Goal: Information Seeking & Learning: Learn about a topic

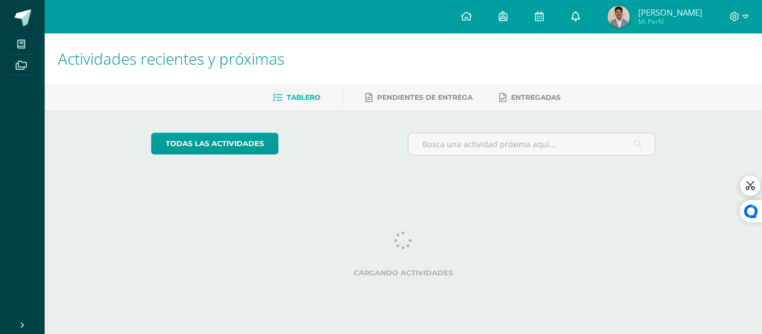
click at [580, 20] on icon at bounding box center [575, 16] width 9 height 10
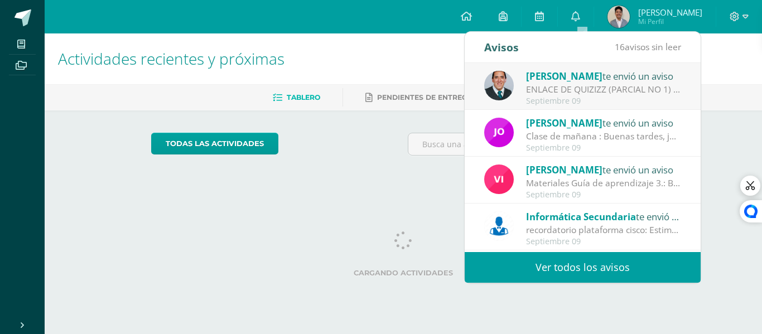
click at [576, 81] on span "[PERSON_NAME]" at bounding box center [564, 76] width 76 height 13
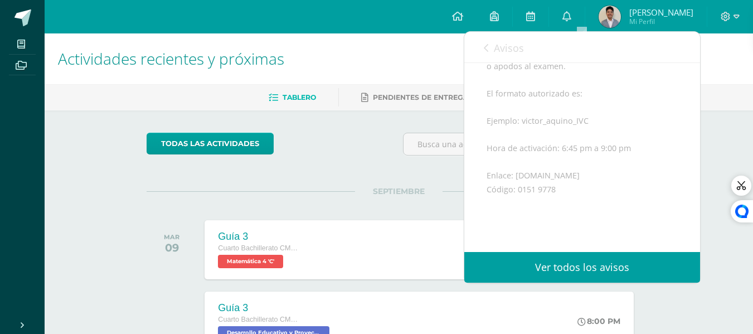
scroll to position [279, 0]
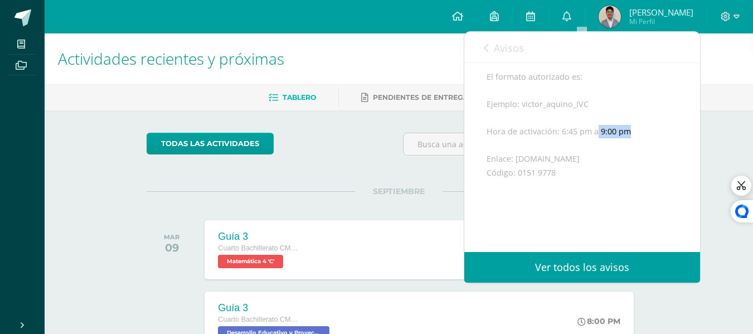
drag, startPoint x: 597, startPoint y: 146, endPoint x: 633, endPoint y: 151, distance: 37.1
click at [633, 151] on div "Buenas tardes/noches Estimados todos Bendiciones, Por medio de la presente les …" at bounding box center [582, 83] width 191 height 355
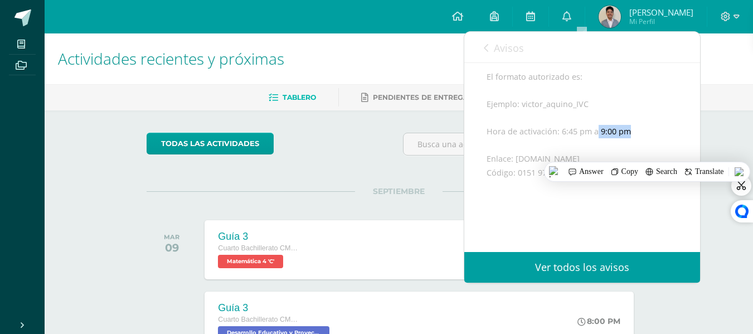
click at [629, 148] on div "Buenas tardes/noches Estimados todos Bendiciones, Por medio de la presente les …" at bounding box center [582, 83] width 191 height 355
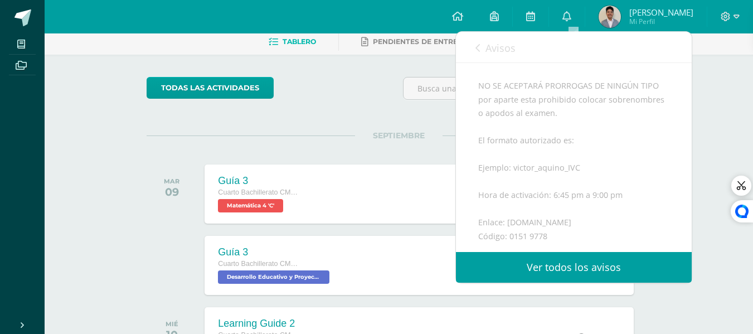
scroll to position [271, 0]
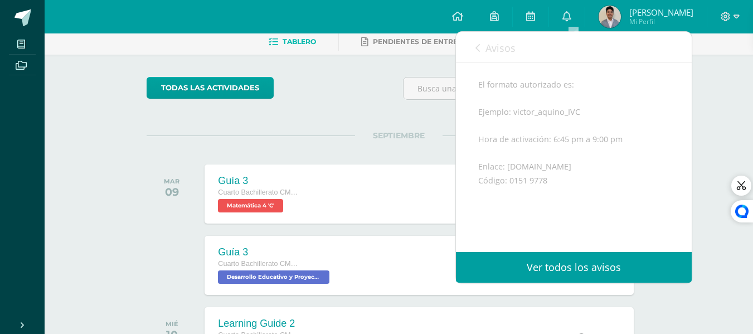
click at [536, 183] on div "Buenas tardes/noches Estimados todos Bendiciones, Por medio de la presente les …" at bounding box center [573, 91] width 191 height 355
click at [535, 184] on div "Buenas tardes/noches Estimados todos Bendiciones, Por medio de la presente les …" at bounding box center [573, 91] width 191 height 355
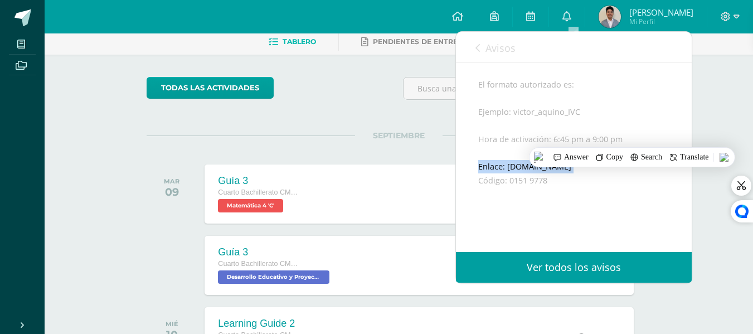
click at [535, 184] on div "Buenas tardes/noches Estimados todos Bendiciones, Por medio de la presente les …" at bounding box center [573, 91] width 191 height 355
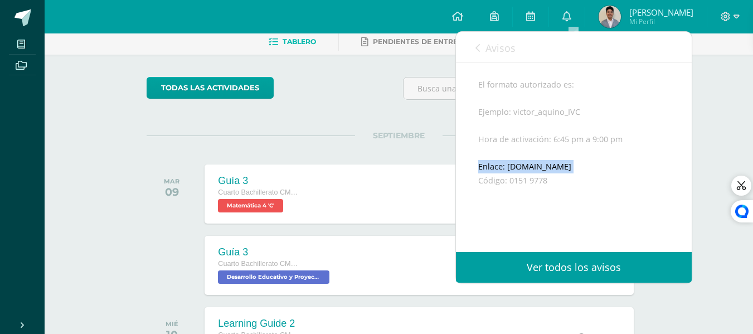
click at [535, 184] on div "Buenas tardes/noches Estimados todos Bendiciones, Por medio de la presente les …" at bounding box center [573, 91] width 191 height 355
click at [556, 174] on div "Buenas tardes/noches Estimados todos Bendiciones, Por medio de la presente les …" at bounding box center [573, 91] width 191 height 355
drag, startPoint x: 565, startPoint y: 180, endPoint x: 506, endPoint y: 185, distance: 59.3
click at [506, 185] on div "Buenas tardes/noches Estimados todos Bendiciones, Por medio de la presente les …" at bounding box center [573, 91] width 191 height 355
click at [522, 195] on div "Buenas tardes/noches Estimados todos Bendiciones, Por medio de la presente les …" at bounding box center [573, 91] width 191 height 355
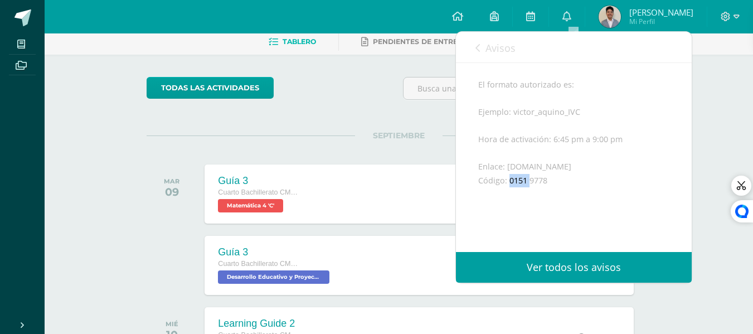
click at [522, 195] on div "Buenas tardes/noches Estimados todos Bendiciones, Por medio de la presente les …" at bounding box center [573, 91] width 191 height 355
click at [533, 196] on div "Buenas tardes/noches Estimados todos Bendiciones, Por medio de la presente les …" at bounding box center [573, 91] width 191 height 355
drag, startPoint x: 546, startPoint y: 196, endPoint x: 510, endPoint y: 195, distance: 36.8
click at [510, 195] on div "Buenas tardes/noches Estimados todos Bendiciones, Por medio de la presente les …" at bounding box center [573, 91] width 191 height 355
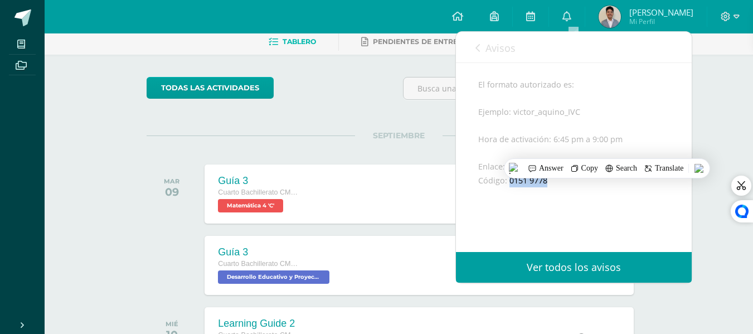
copy div "0151 9778"
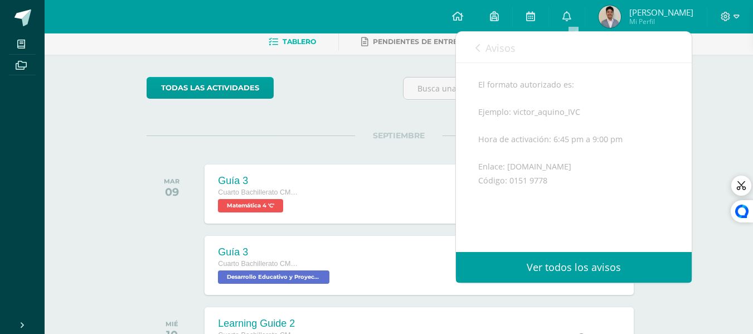
click at [518, 223] on div "Buenas tardes/noches Estimados todos Bendiciones, Por medio de la presente les …" at bounding box center [573, 91] width 191 height 355
click at [508, 42] on span "Avisos" at bounding box center [501, 47] width 30 height 13
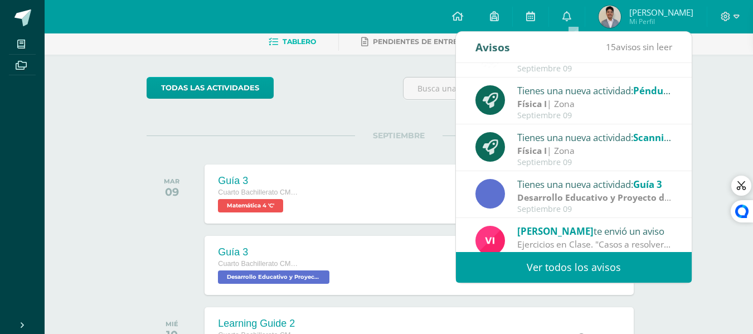
scroll to position [186, 0]
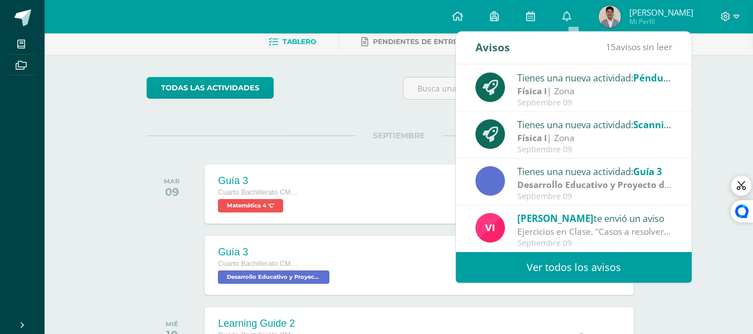
click at [544, 261] on link "Ver todos los avisos" at bounding box center [574, 267] width 236 height 31
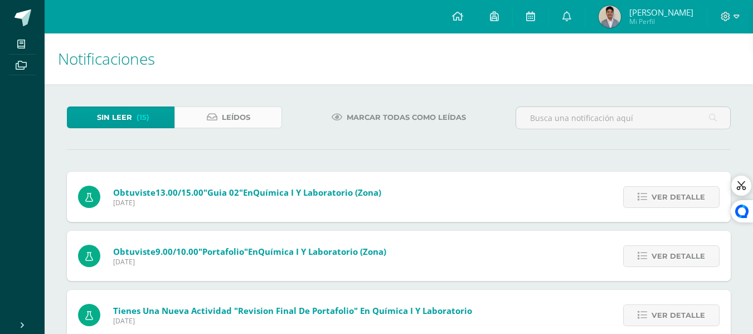
click at [253, 120] on link "Leídos" at bounding box center [228, 117] width 108 height 22
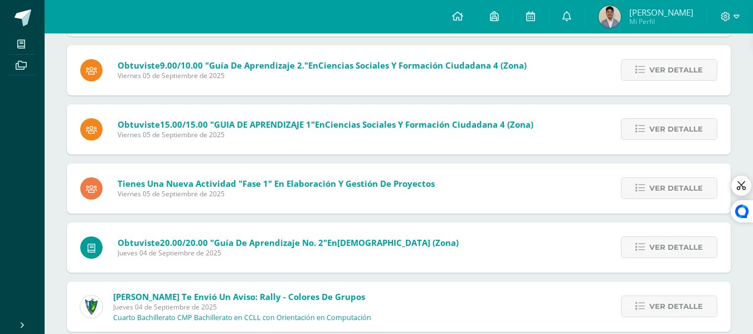
scroll to position [1148, 0]
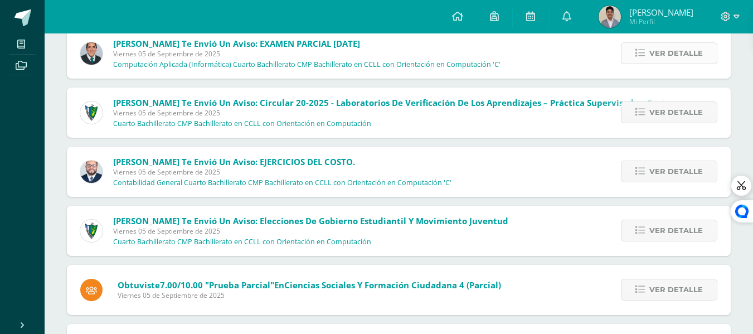
click at [638, 58] on icon at bounding box center [640, 53] width 9 height 9
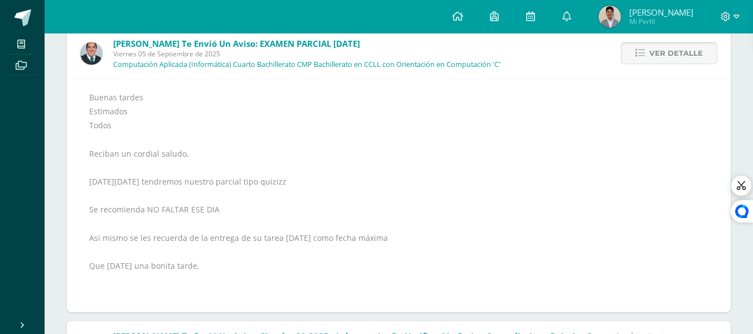
click at [637, 58] on link "Ver detalle" at bounding box center [669, 53] width 96 height 22
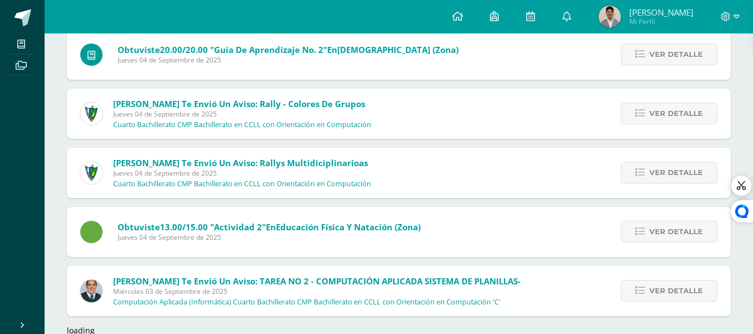
scroll to position [1644, 0]
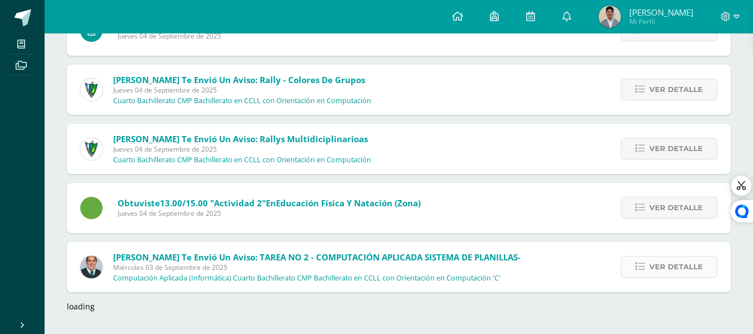
click at [632, 266] on link "Ver detalle" at bounding box center [669, 267] width 96 height 22
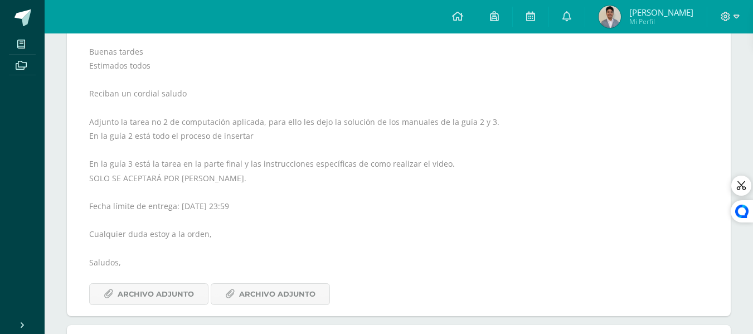
scroll to position [1923, 0]
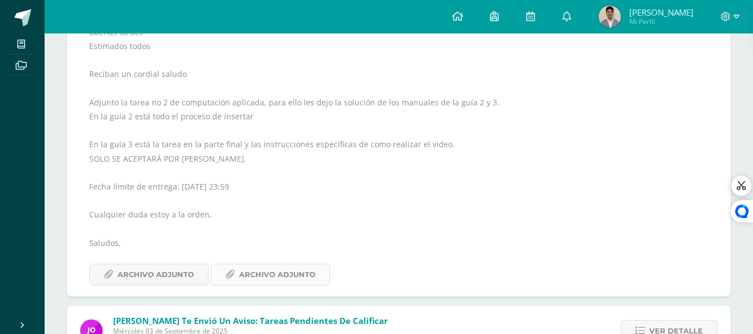
click at [249, 272] on span "Archivo Adjunto" at bounding box center [277, 274] width 76 height 21
click at [149, 279] on span "Archivo Adjunto" at bounding box center [156, 274] width 76 height 21
click at [462, 13] on icon at bounding box center [457, 16] width 11 height 10
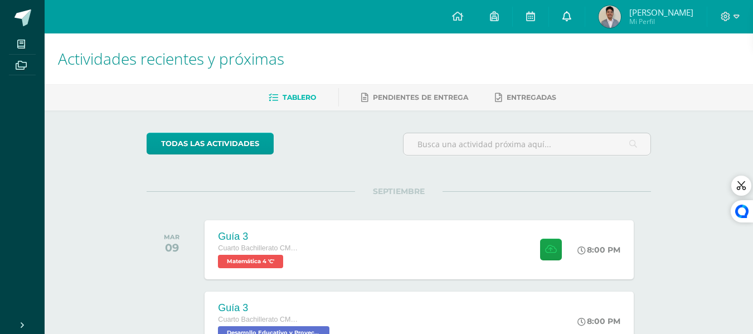
click at [571, 17] on icon at bounding box center [566, 16] width 9 height 10
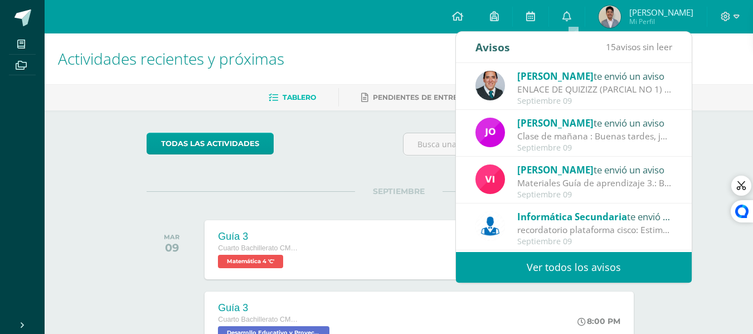
click at [569, 93] on div "ENLACE DE QUIZIZZ (PARCIAL NO 1) / IV UNIDAD: Buenas tardes/noches Estimados to…" at bounding box center [594, 89] width 155 height 13
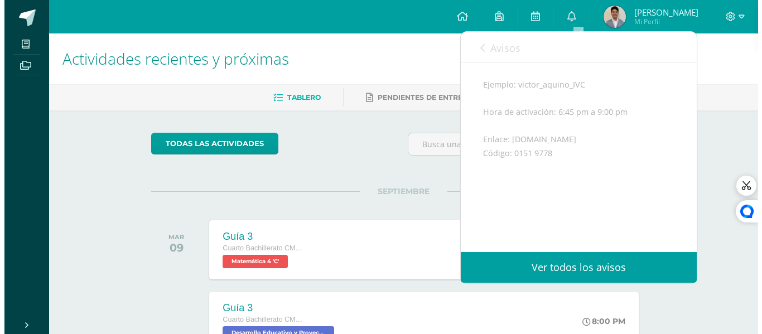
scroll to position [271, 0]
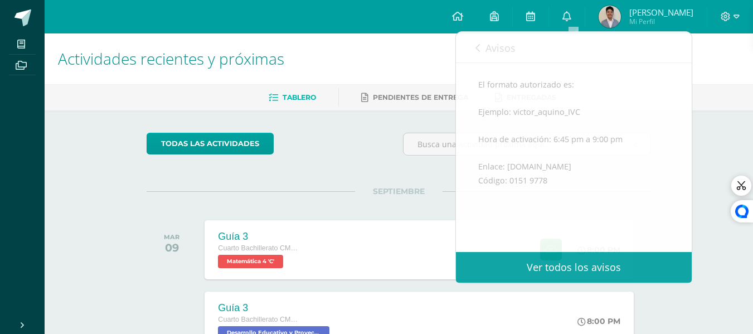
click at [424, 45] on h1 "Actividades recientes y próximas" at bounding box center [399, 58] width 682 height 51
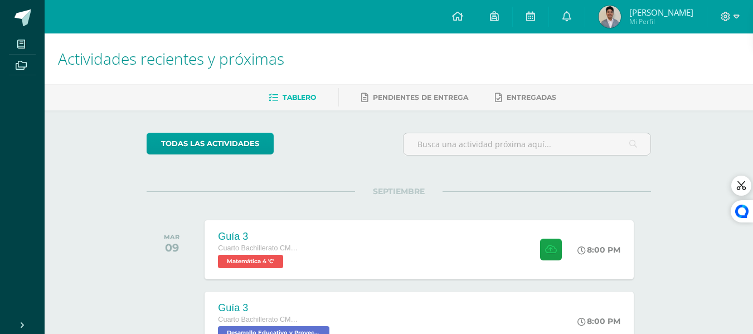
click at [391, 206] on div "SEPTIEMBRE MAR 09 Guía 3 Cuarto Bachillerato CMP Bachillerato en CCLL con Orien…" at bounding box center [399, 236] width 505 height 90
click at [402, 244] on div "Guía 3 Cuarto Bachillerato CMP Bachillerato en CCLL con Orientación en Computac…" at bounding box center [419, 250] width 433 height 60
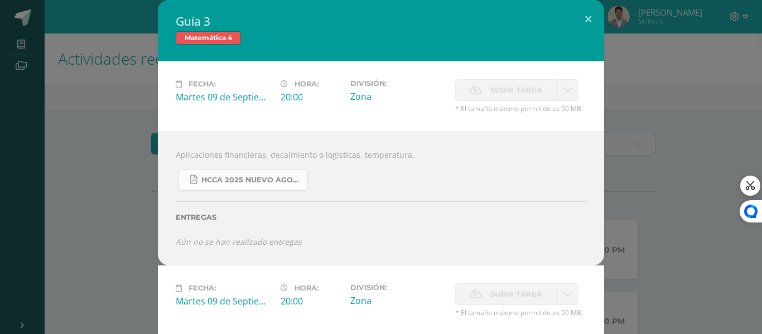
click at [268, 181] on span "HCCA 2025 nuevo agosto 4ta matemáticas.pdf" at bounding box center [251, 180] width 100 height 9
